Goal: Check status: Check status

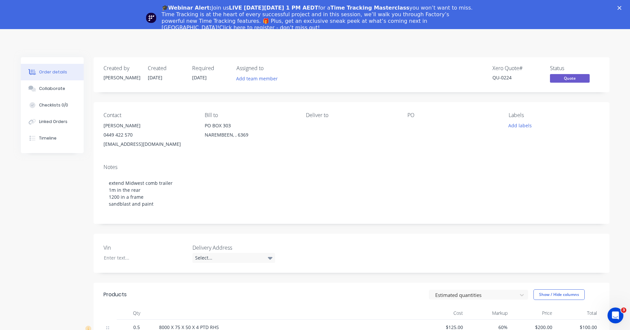
click at [622, 9] on polygon "Close" at bounding box center [620, 8] width 4 height 4
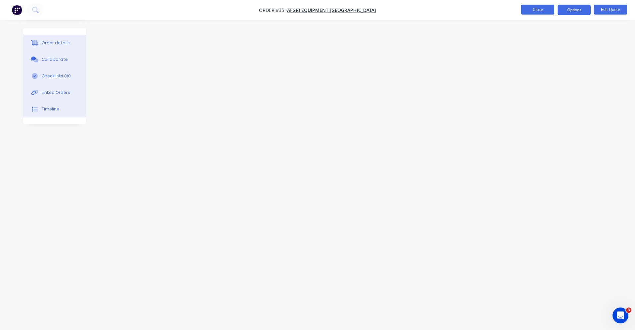
click at [544, 8] on button "Close" at bounding box center [538, 10] width 33 height 10
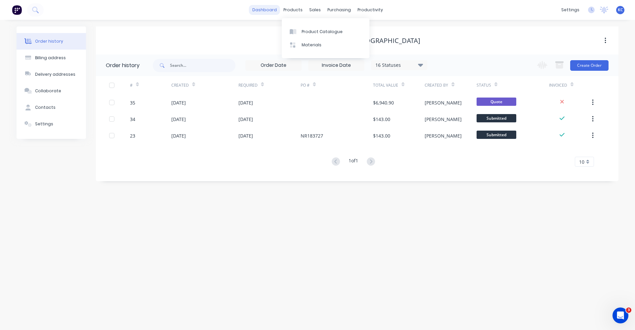
click at [259, 12] on link "dashboard" at bounding box center [264, 10] width 31 height 10
